Goal: Task Accomplishment & Management: Complete application form

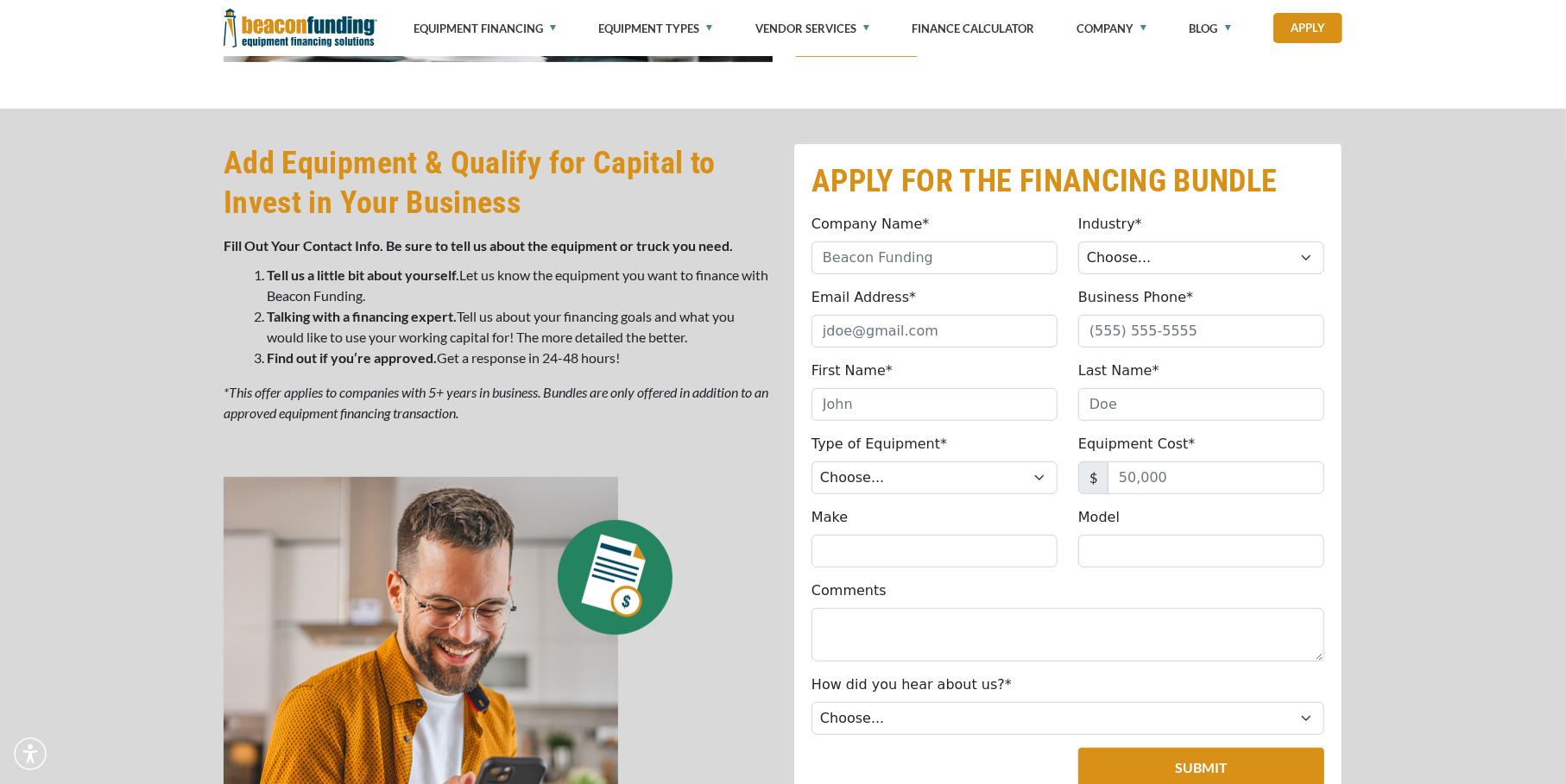
scroll to position [540, 0]
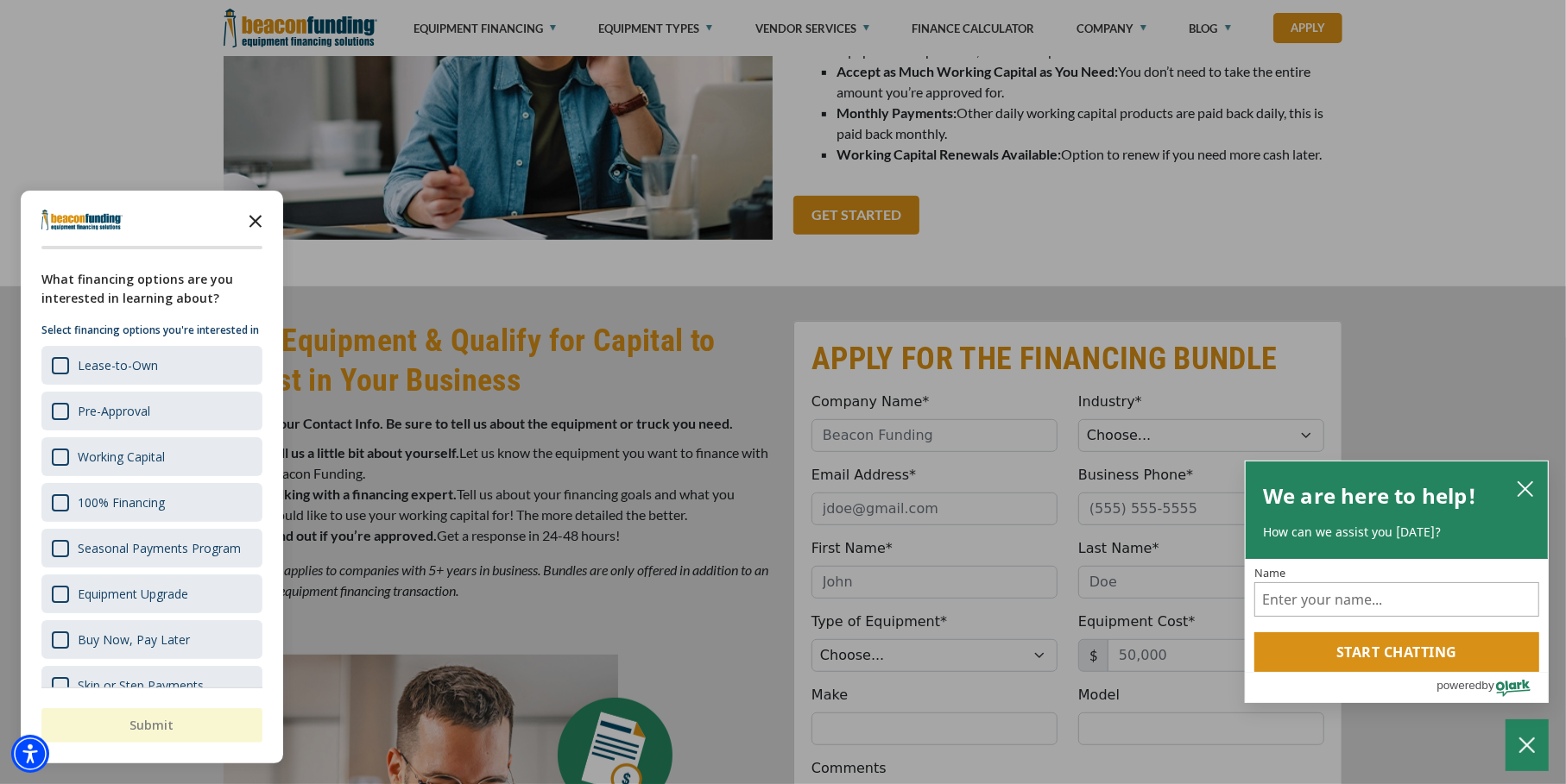
click at [259, 221] on icon "Close the survey" at bounding box center [255, 219] width 34 height 34
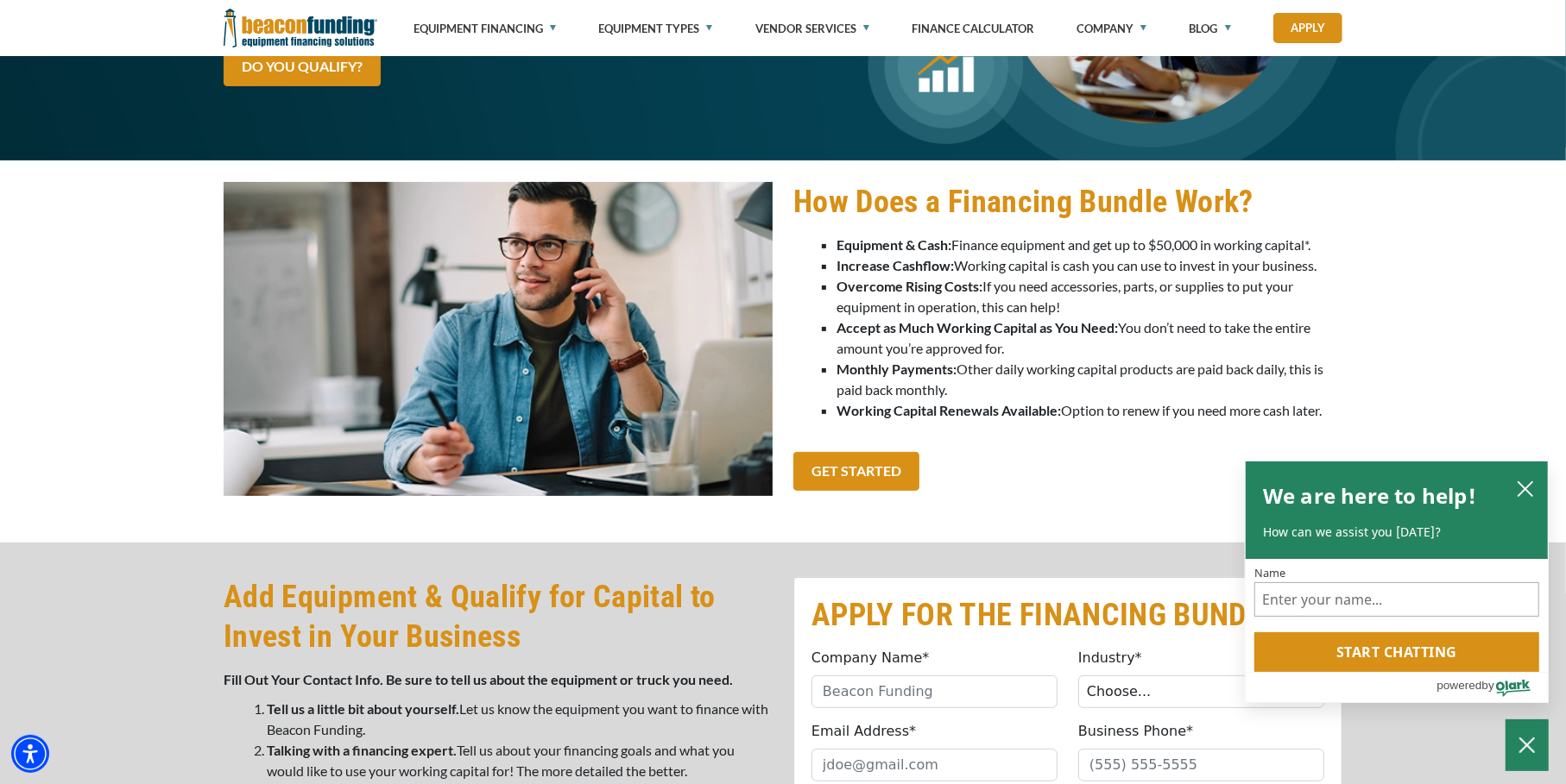
scroll to position [281, 0]
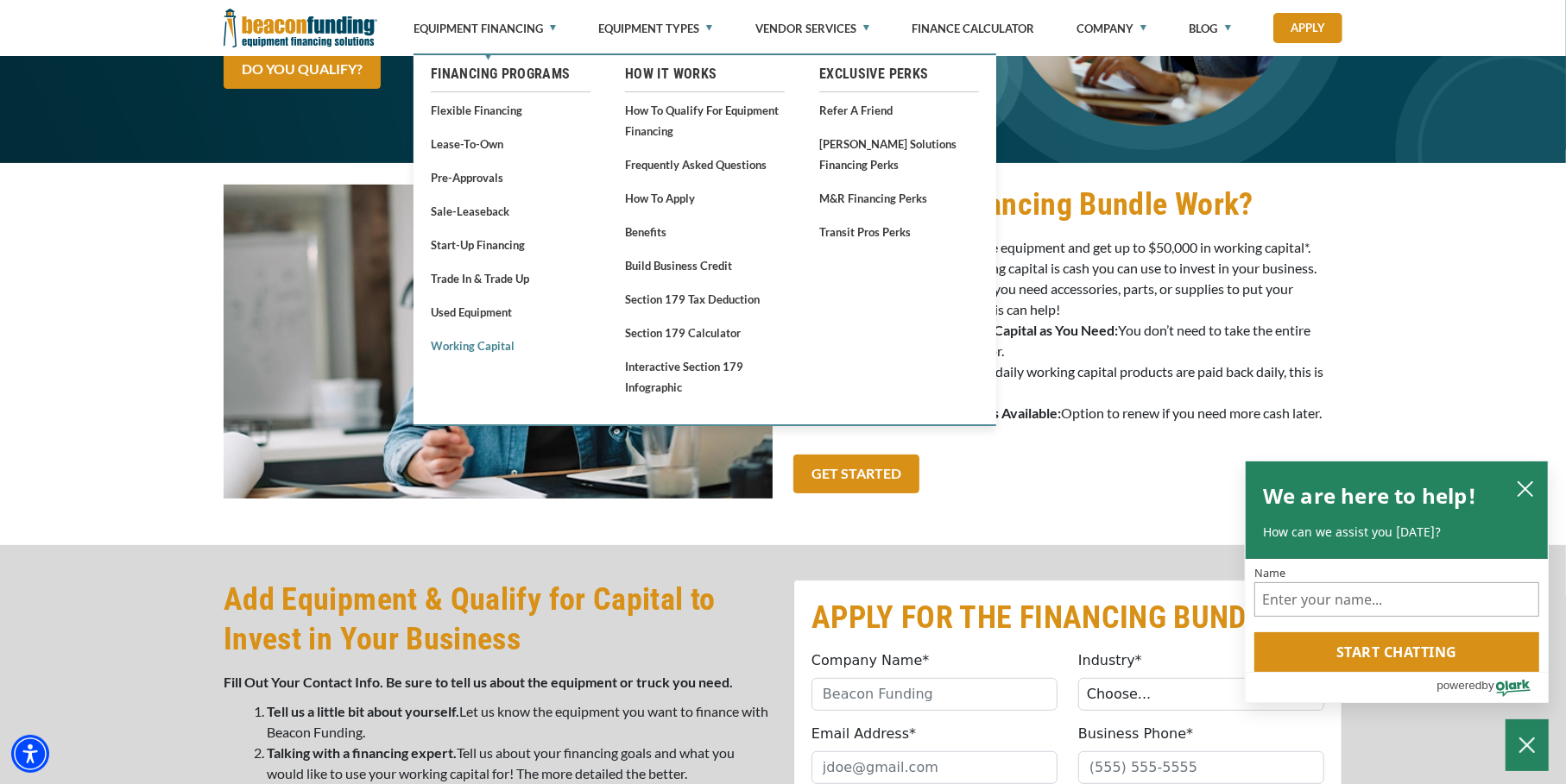
click at [467, 351] on link "Working Capital" at bounding box center [511, 345] width 159 height 22
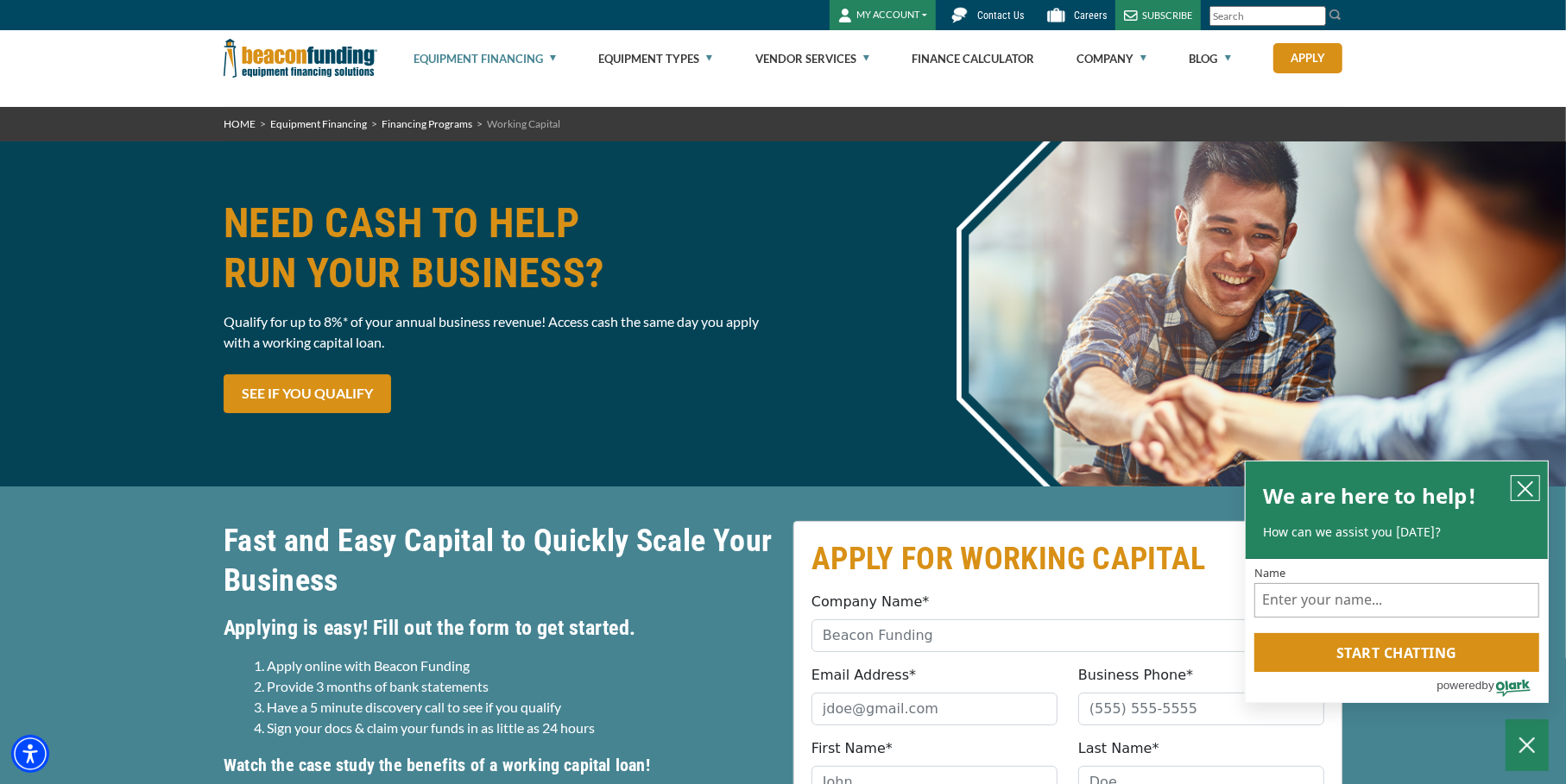
click at [1528, 487] on icon "close chatbox" at bounding box center [1526, 490] width 18 height 18
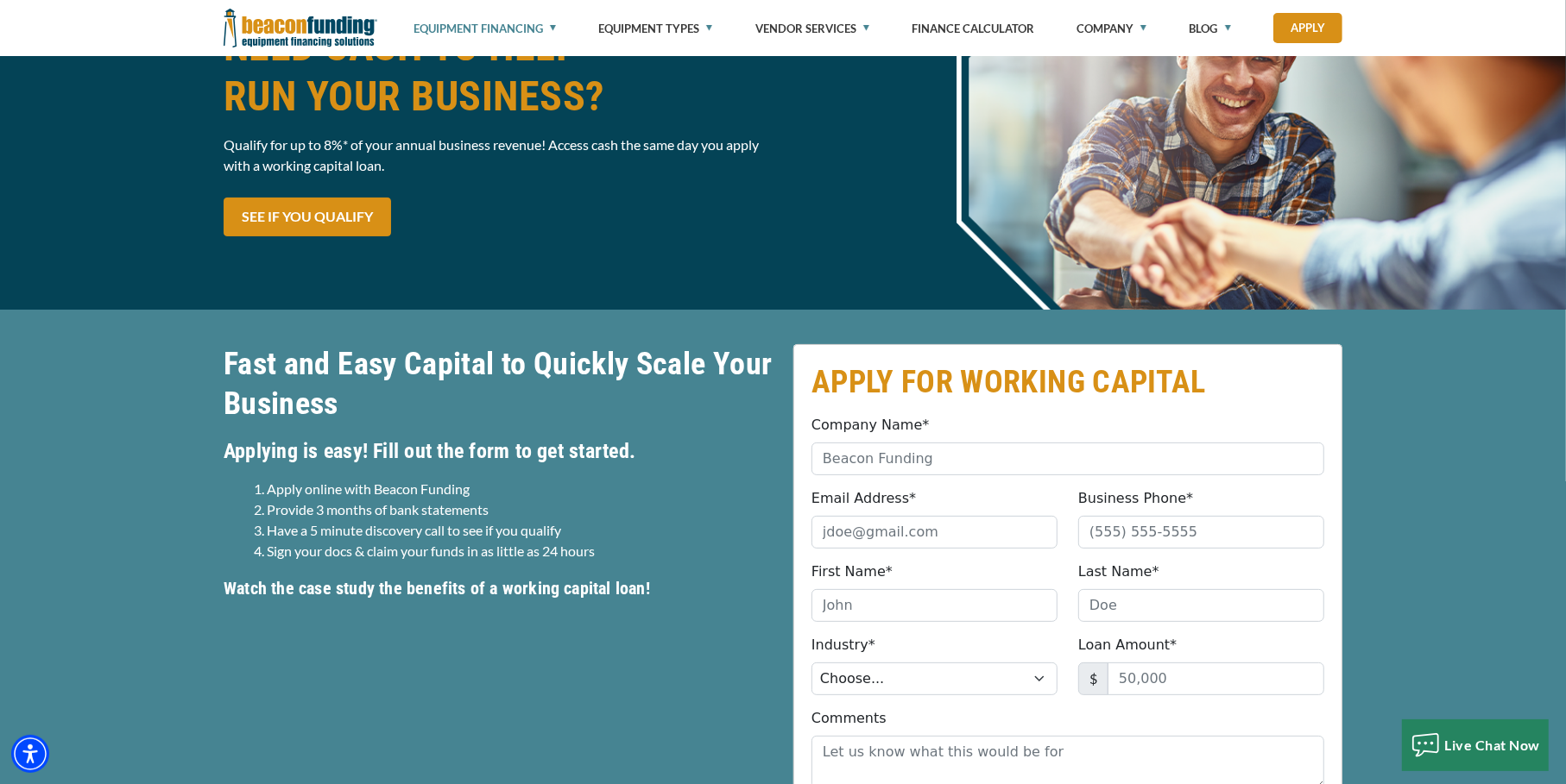
scroll to position [172, 0]
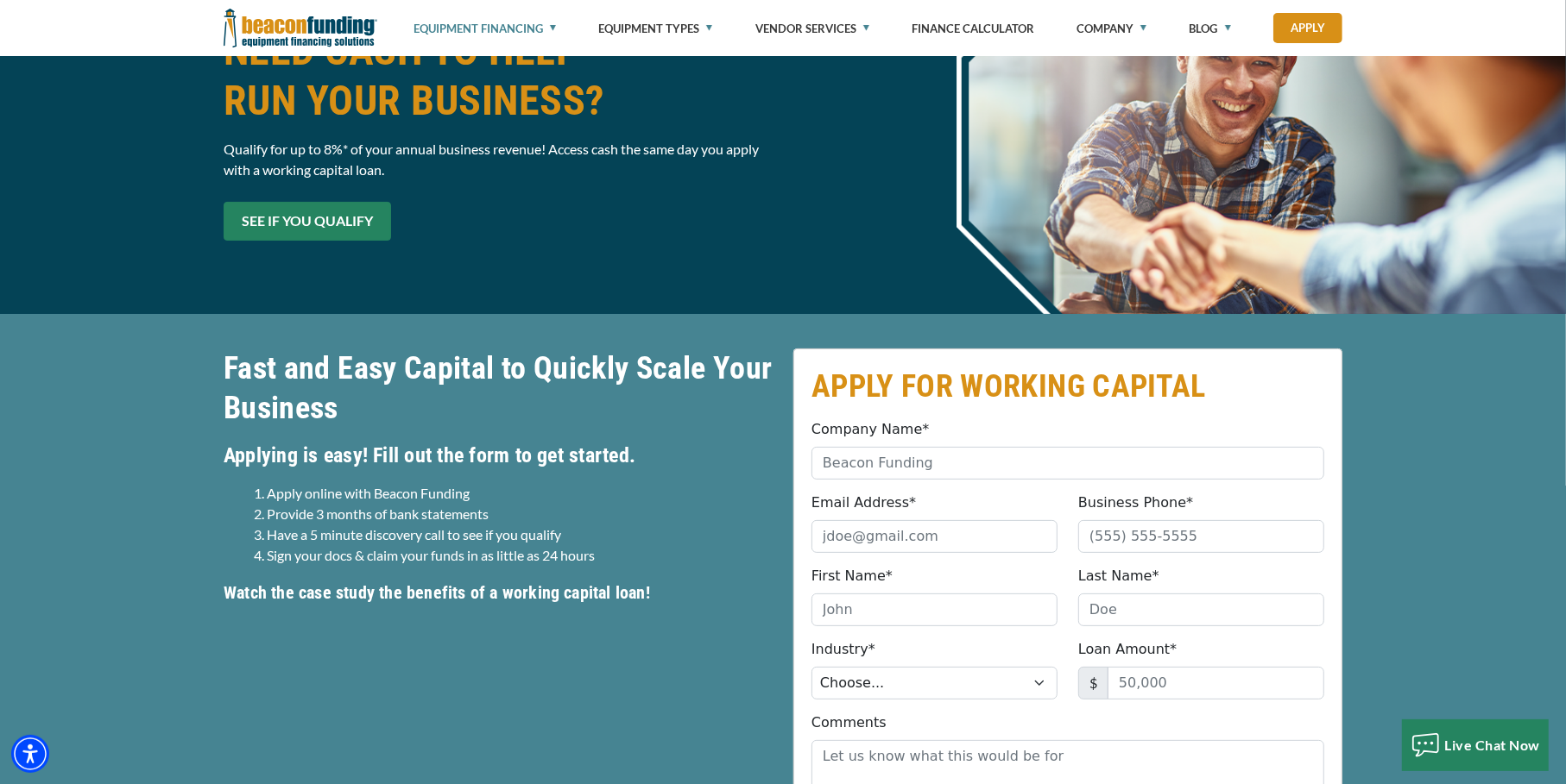
click at [311, 222] on link "SEE IF YOU QUALIFY" at bounding box center [307, 220] width 167 height 38
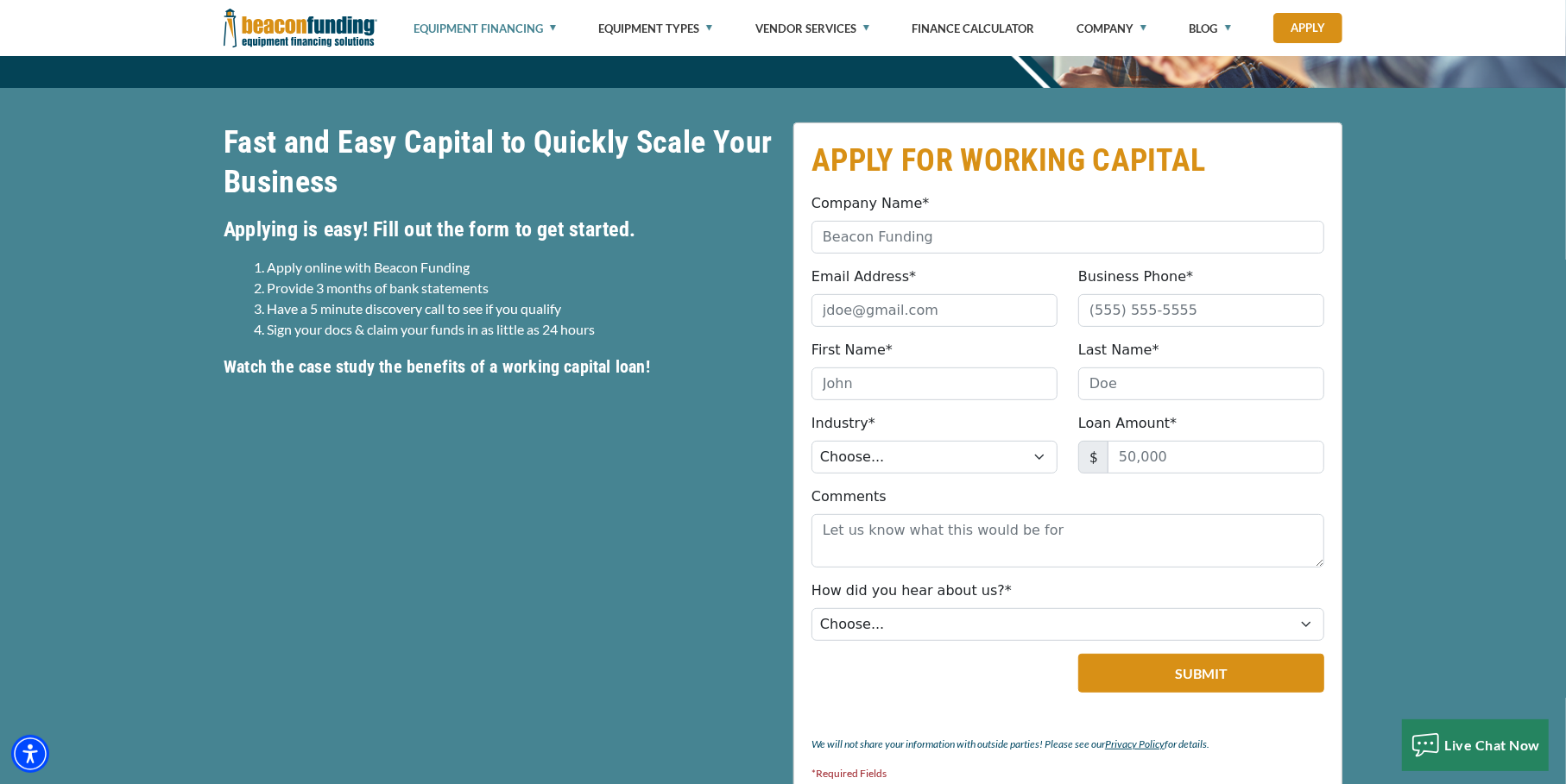
scroll to position [417, 0]
